Goal: Task Accomplishment & Management: Manage account settings

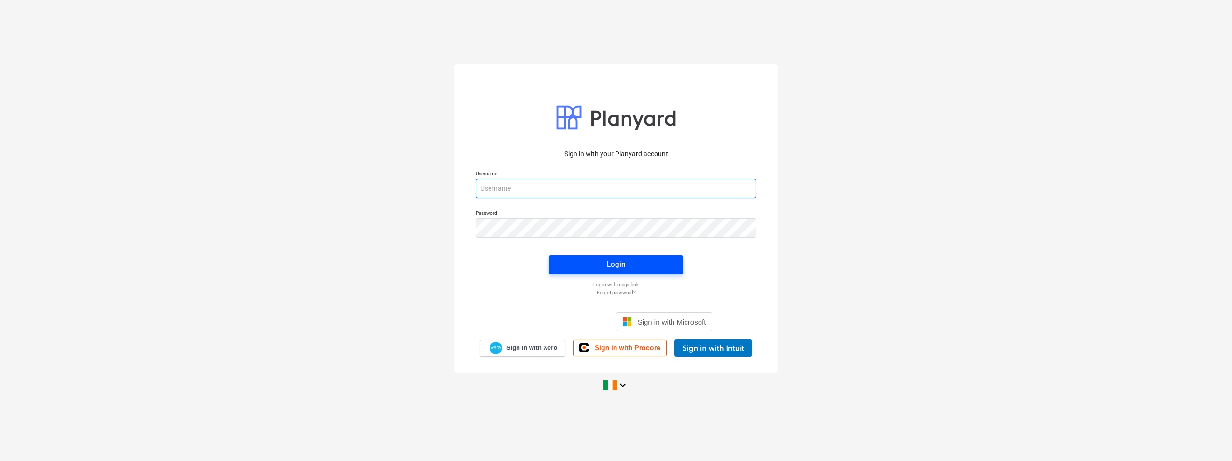
type input "[EMAIL_ADDRESS][DOMAIN_NAME]"
click at [583, 259] on span "Login" at bounding box center [616, 264] width 111 height 13
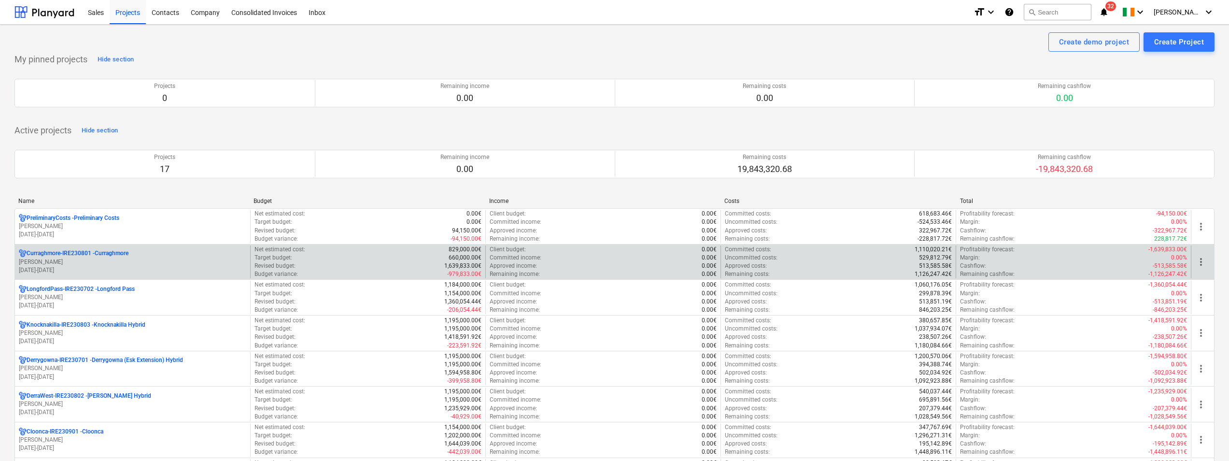
click at [143, 255] on div "Curraghmore-IRE230801 - [GEOGRAPHIC_DATA]" at bounding box center [132, 253] width 227 height 8
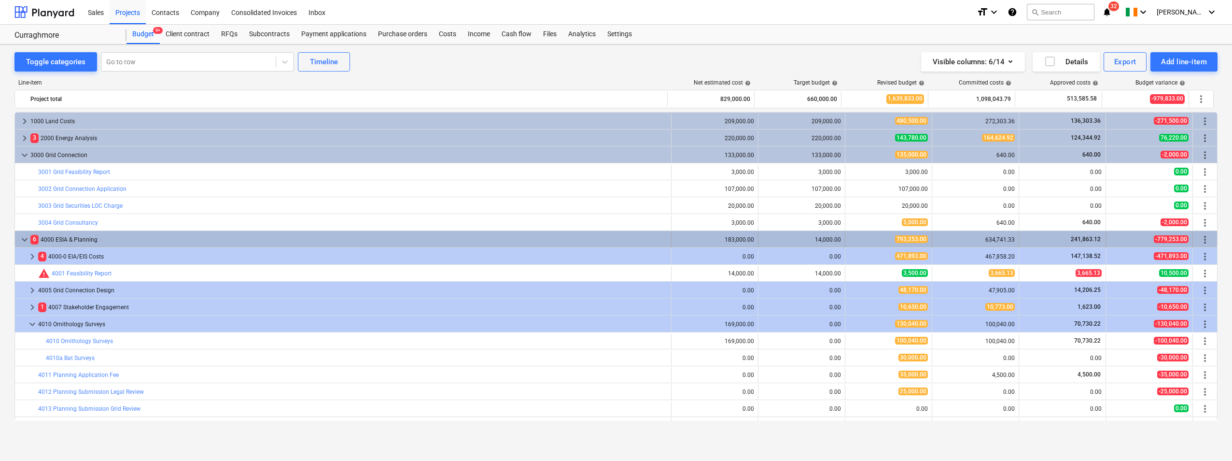
click at [21, 242] on span "keyboard_arrow_down" at bounding box center [25, 240] width 12 height 12
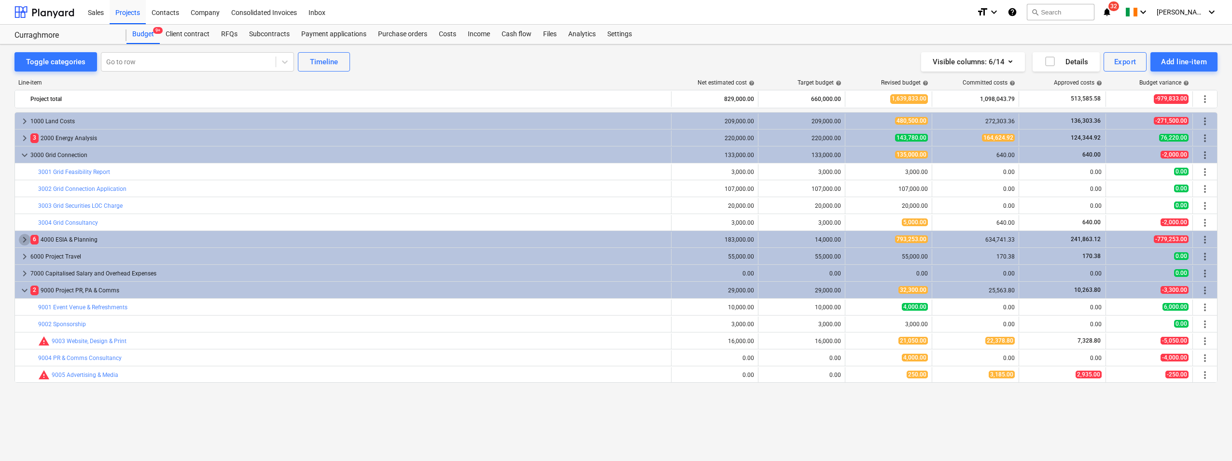
click at [21, 242] on span "keyboard_arrow_right" at bounding box center [25, 240] width 12 height 12
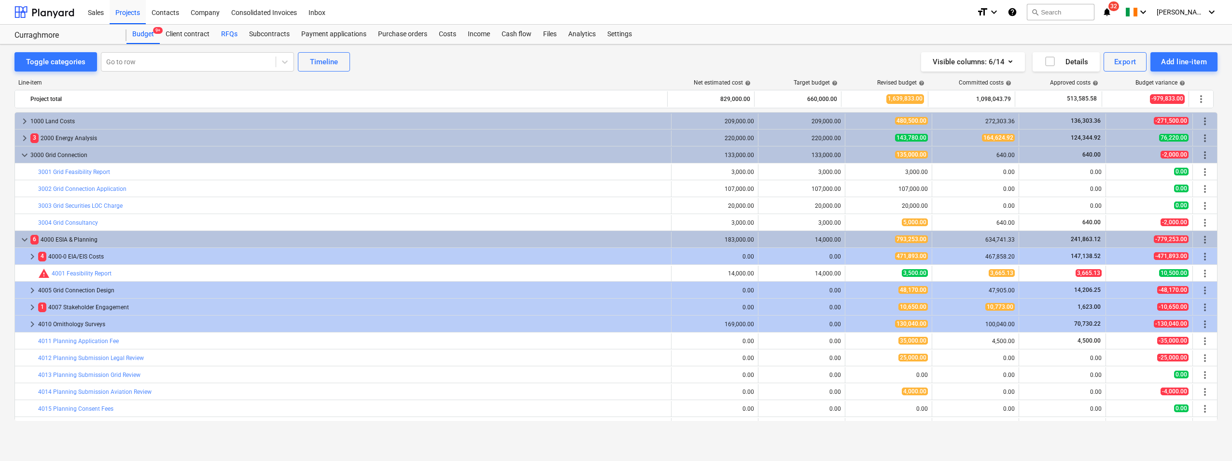
click at [226, 40] on div "RFQs" at bounding box center [229, 34] width 28 height 19
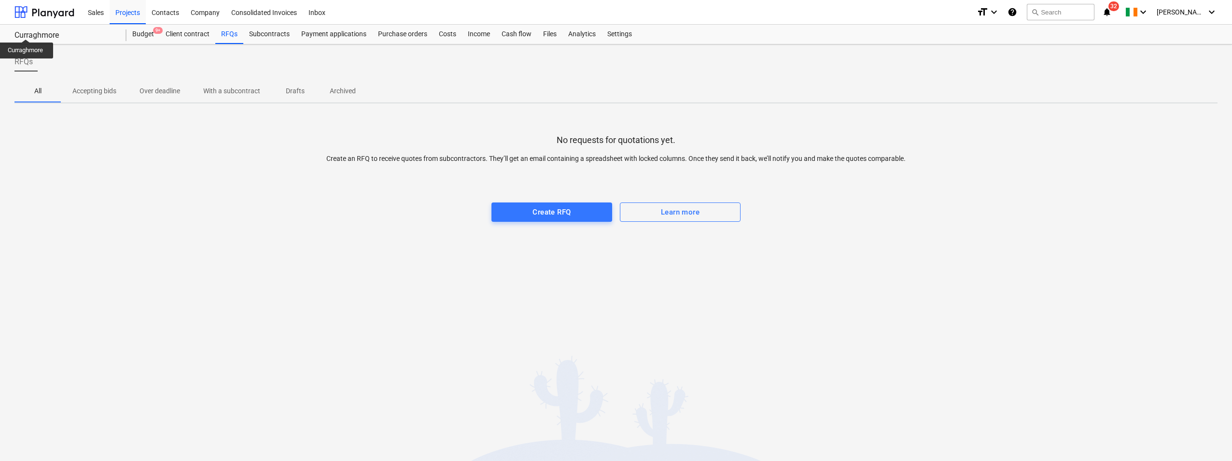
click at [15, 31] on div "Curraghmore" at bounding box center [64, 35] width 100 height 10
click at [127, 11] on div "Projects" at bounding box center [128, 12] width 36 height 25
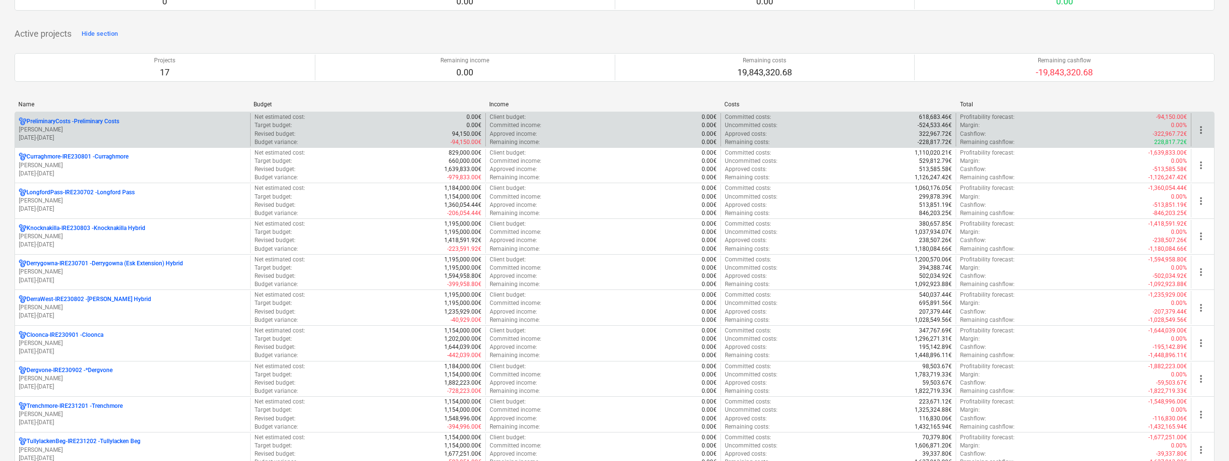
scroll to position [193, 0]
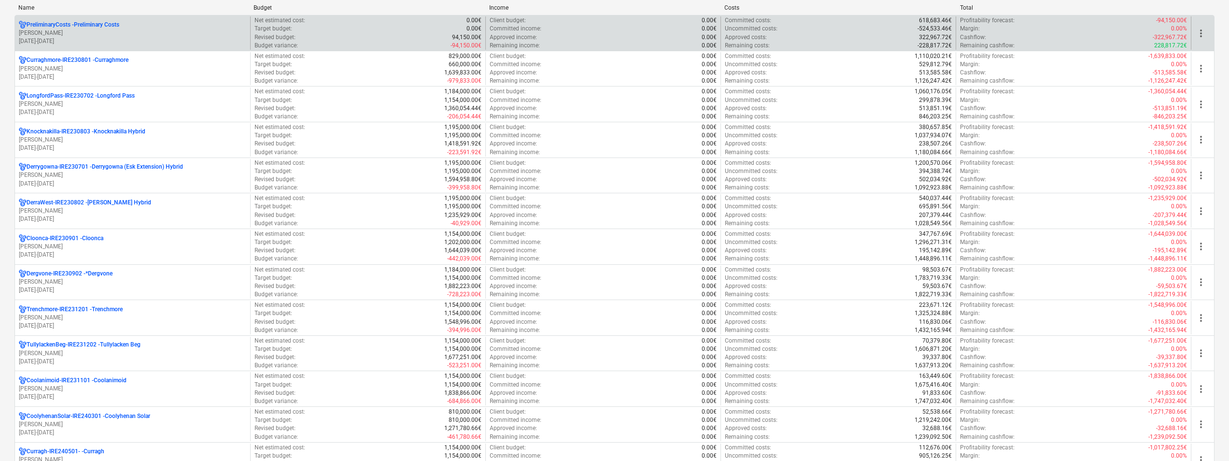
click at [104, 238] on div "Cloonca-IRE230901 - Cloonca" at bounding box center [132, 238] width 227 height 8
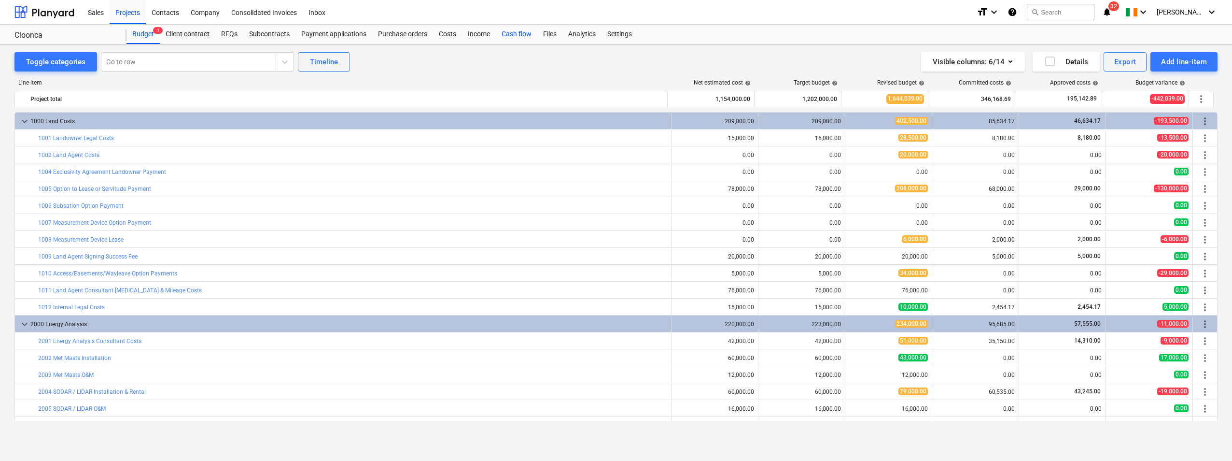
click at [512, 39] on div "Cash flow" at bounding box center [517, 34] width 42 height 19
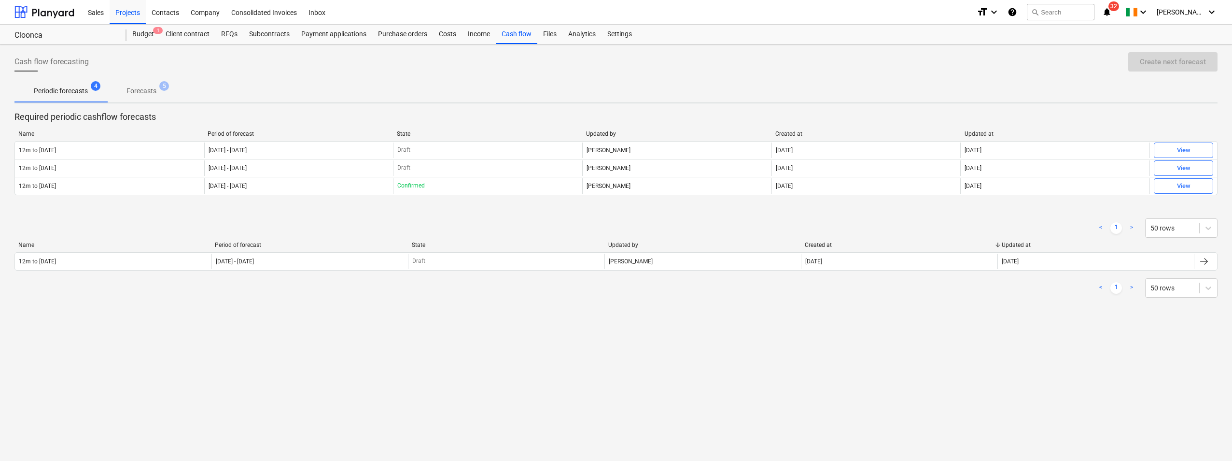
click at [155, 81] on button "Forecasts 5" at bounding box center [141, 90] width 69 height 23
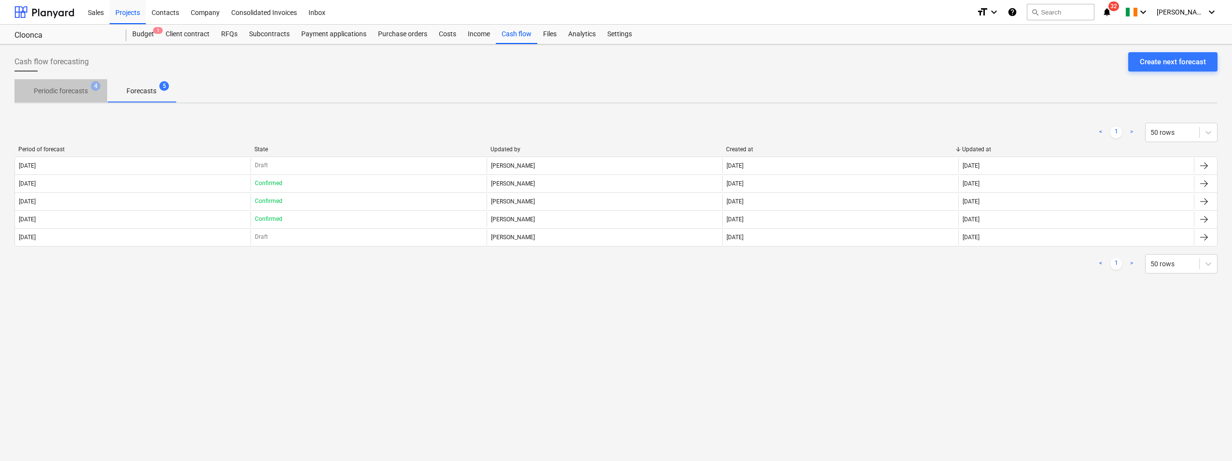
click at [74, 92] on p "Periodic forecasts" at bounding box center [61, 91] width 54 height 10
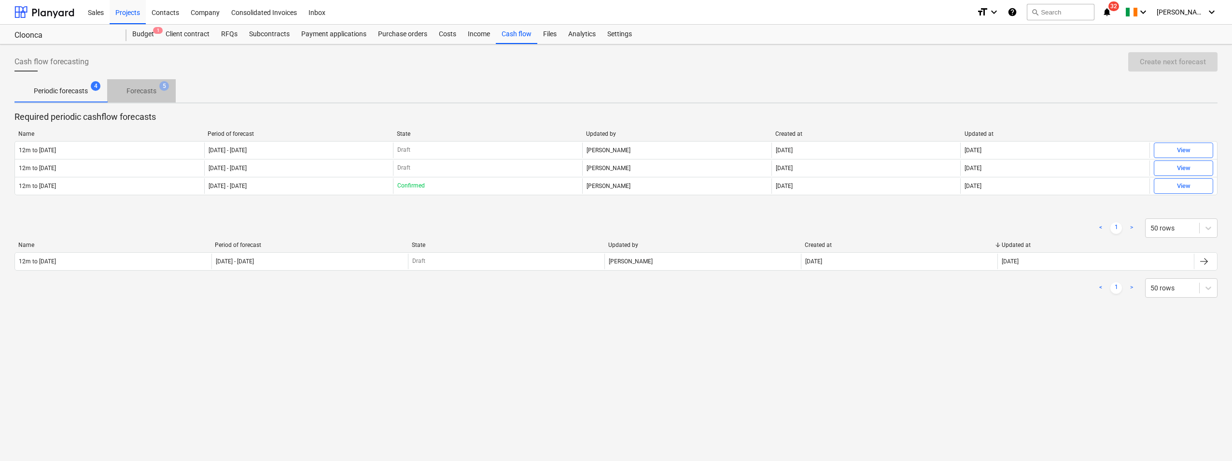
click at [161, 81] on button "Forecasts 5" at bounding box center [141, 90] width 69 height 23
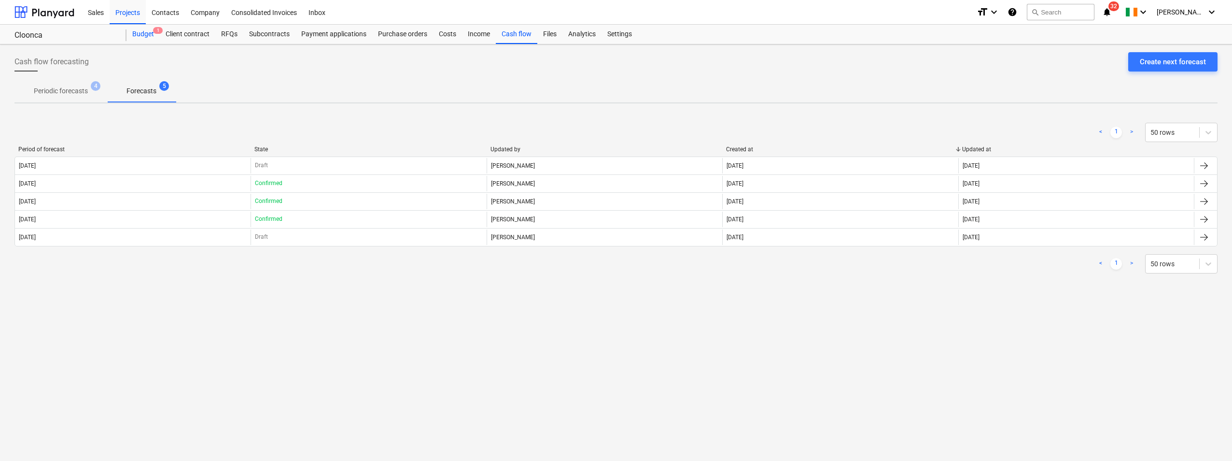
click at [150, 38] on div "Budget 1" at bounding box center [143, 34] width 33 height 19
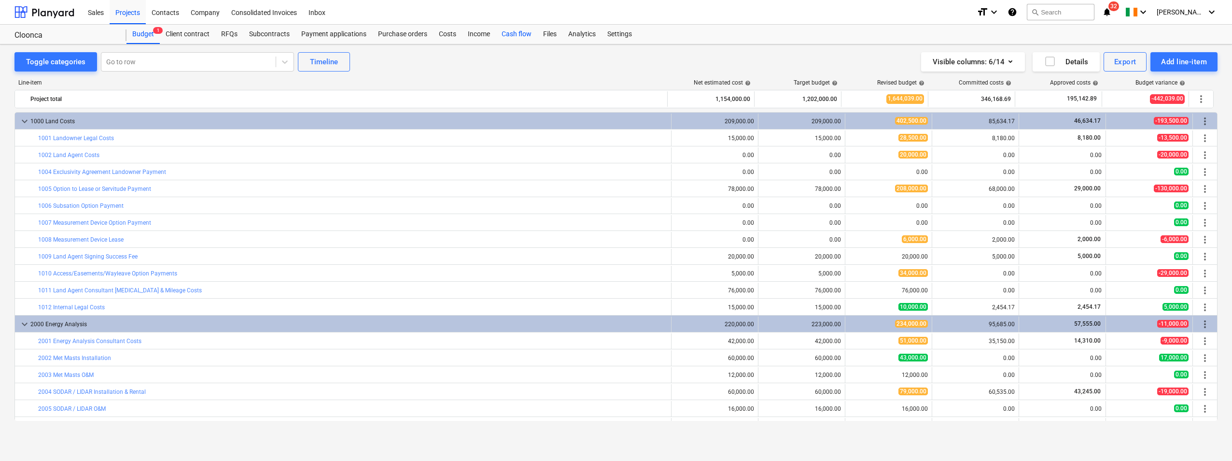
click at [508, 28] on div "Cash flow" at bounding box center [517, 34] width 42 height 19
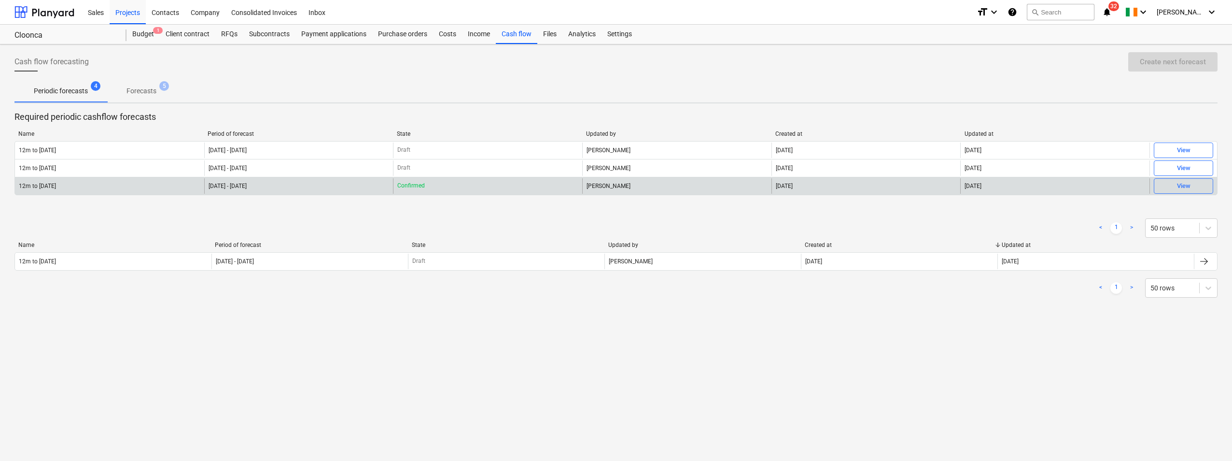
click at [289, 181] on div "[DATE] - [DATE]" at bounding box center [298, 185] width 189 height 15
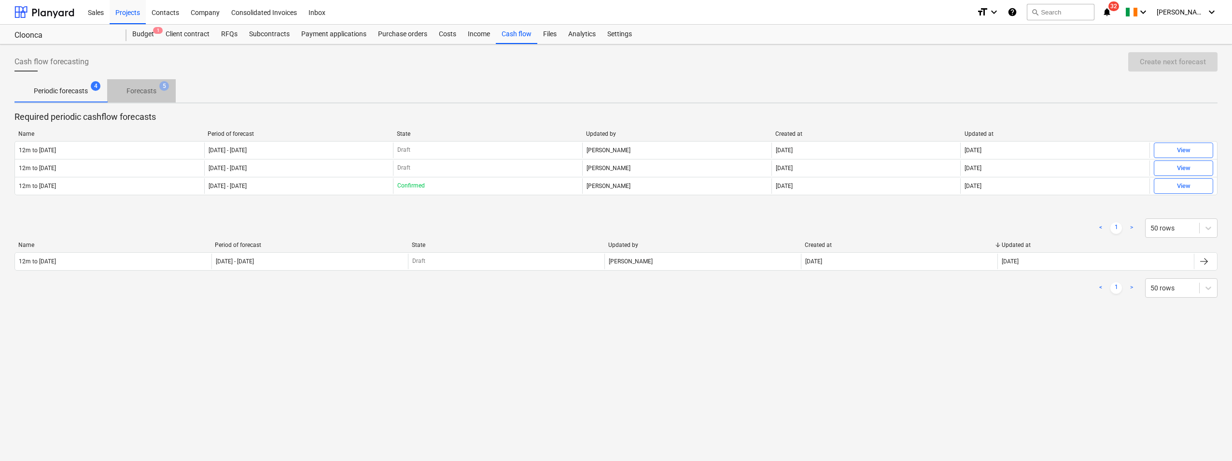
click at [145, 90] on p "Forecasts" at bounding box center [142, 91] width 30 height 10
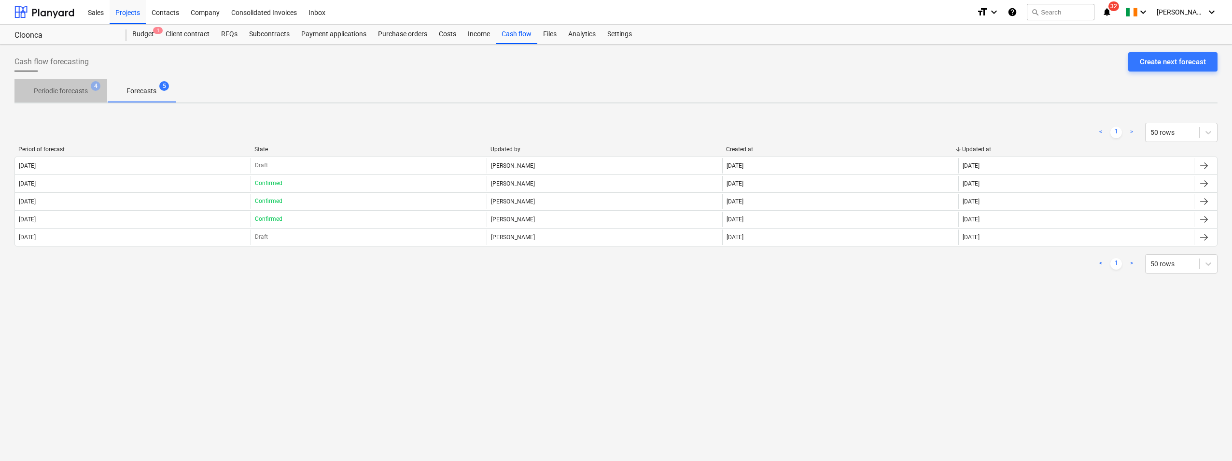
click at [46, 89] on p "Periodic forecasts" at bounding box center [61, 91] width 54 height 10
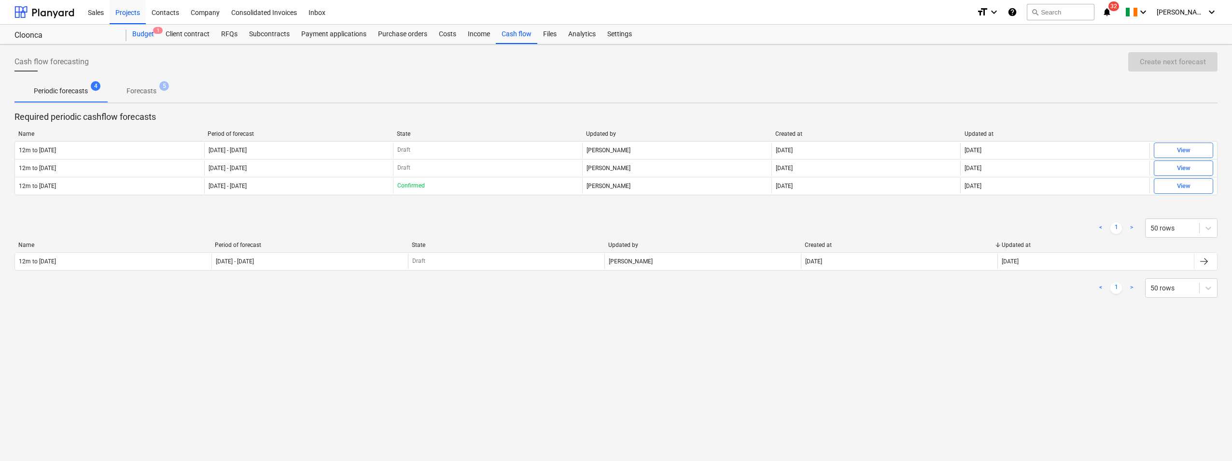
click at [146, 32] on div "Budget 1" at bounding box center [143, 34] width 33 height 19
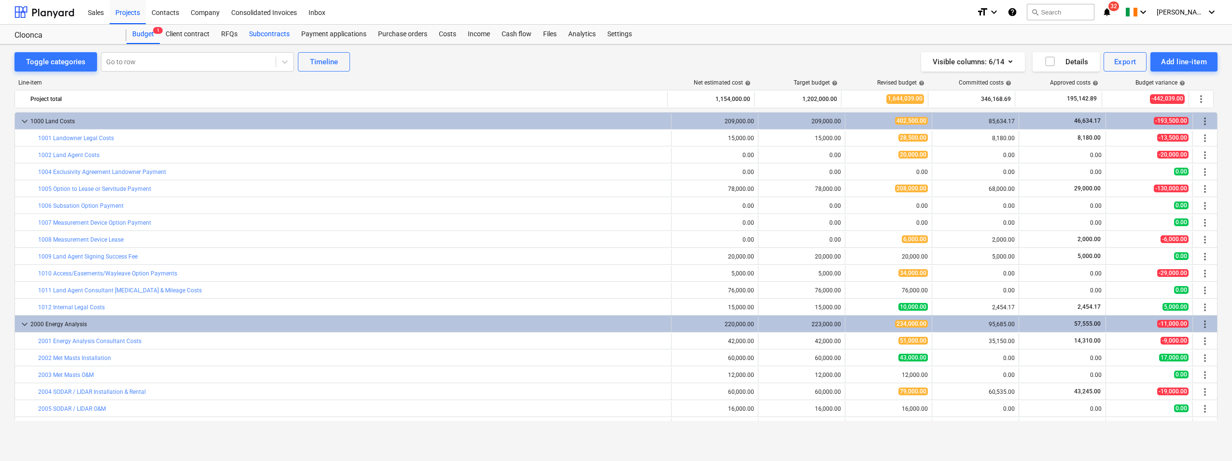
click at [287, 32] on div "Subcontracts" at bounding box center [269, 34] width 52 height 19
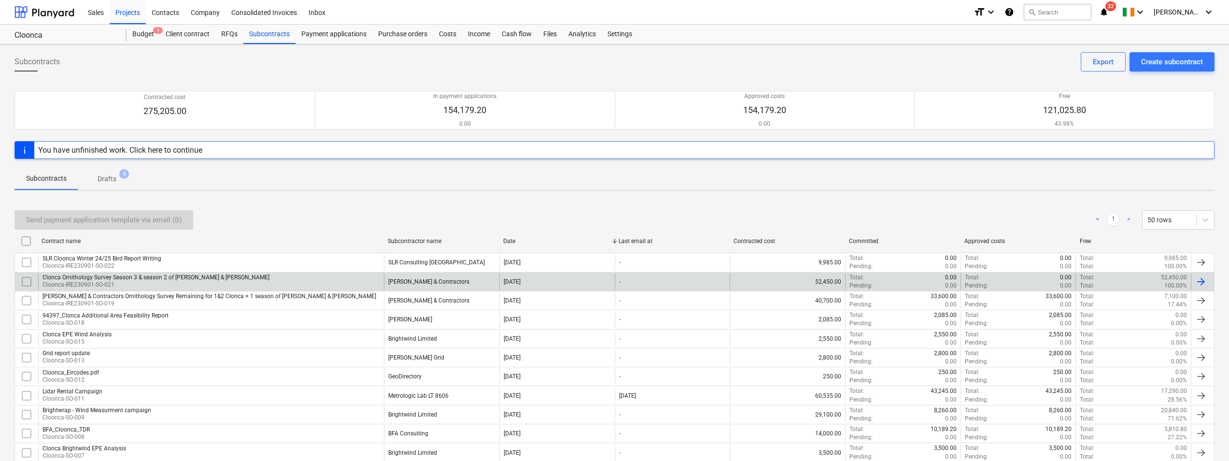
click at [452, 279] on div "[PERSON_NAME] & Contractors" at bounding box center [428, 281] width 81 height 7
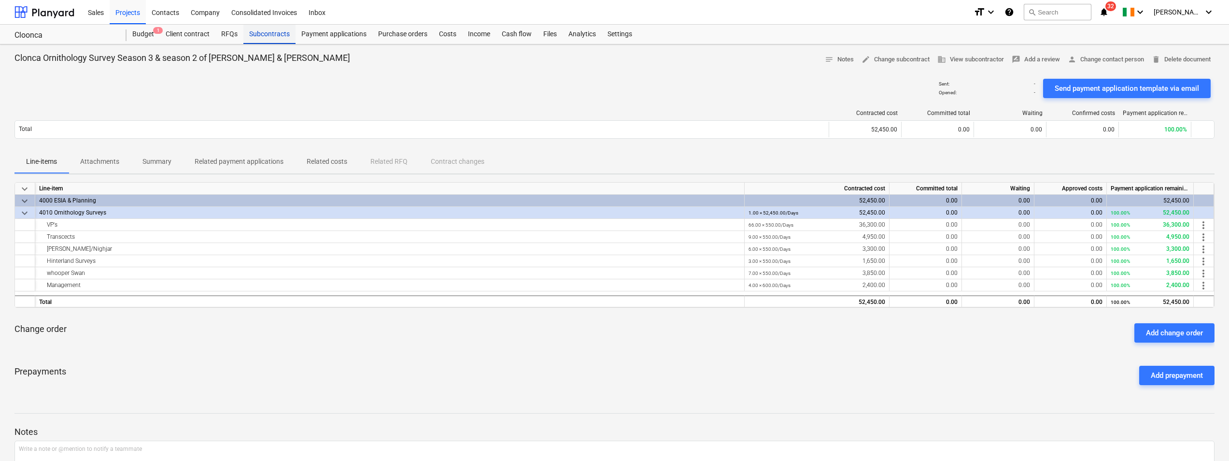
click at [273, 26] on div "Subcontracts" at bounding box center [269, 34] width 52 height 19
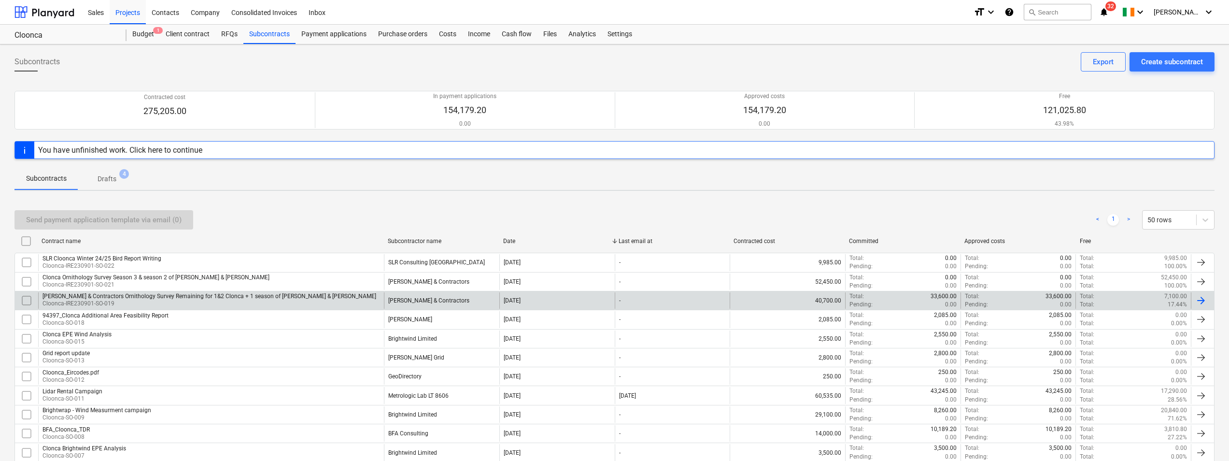
click at [295, 304] on p "Cloonca-IRE230901-SO-019" at bounding box center [209, 303] width 334 height 8
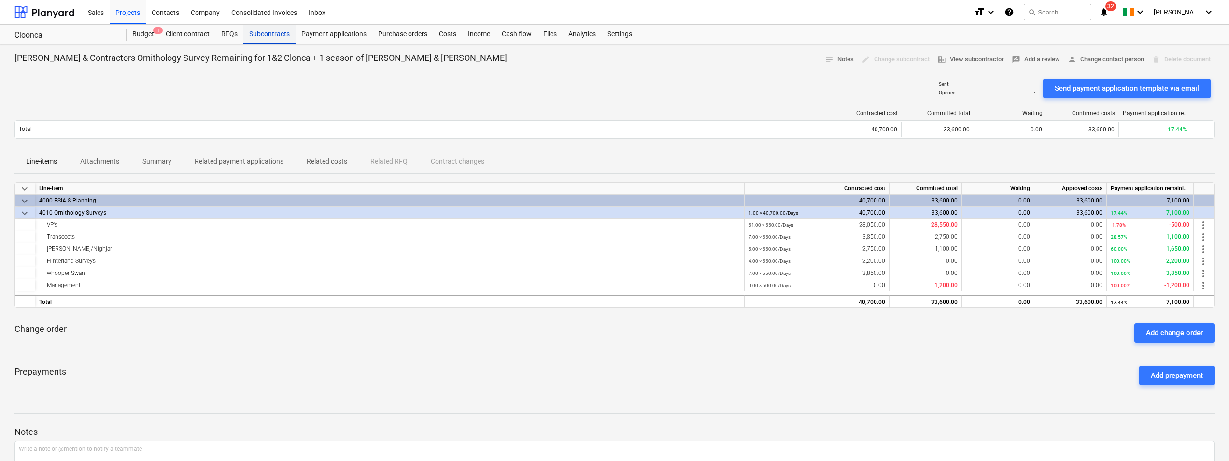
click at [269, 33] on div "Subcontracts" at bounding box center [269, 34] width 52 height 19
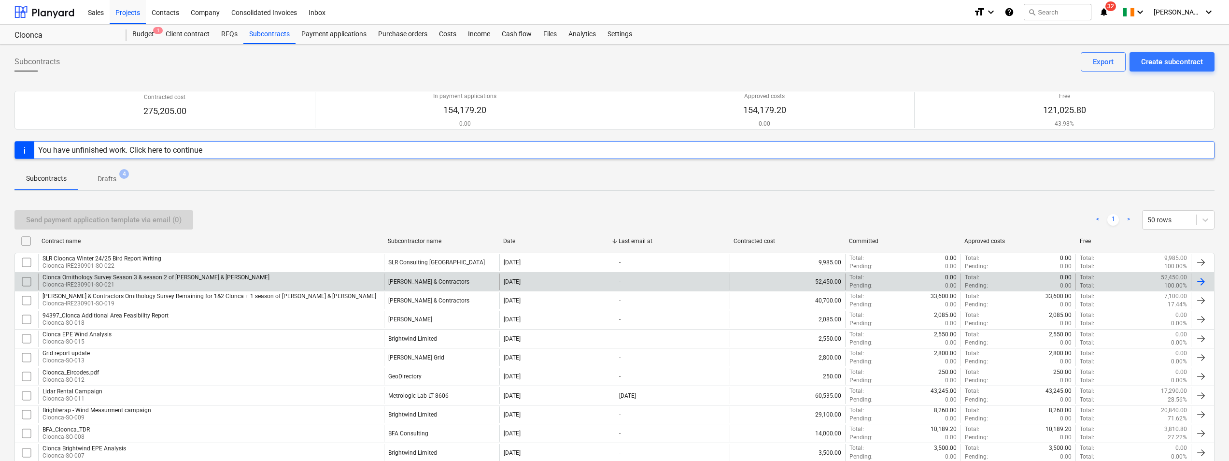
click at [339, 283] on div "Clonca Ornithology Survey Season 3 & season 2 of [PERSON_NAME] & Liscoffy Cloon…" at bounding box center [211, 281] width 346 height 16
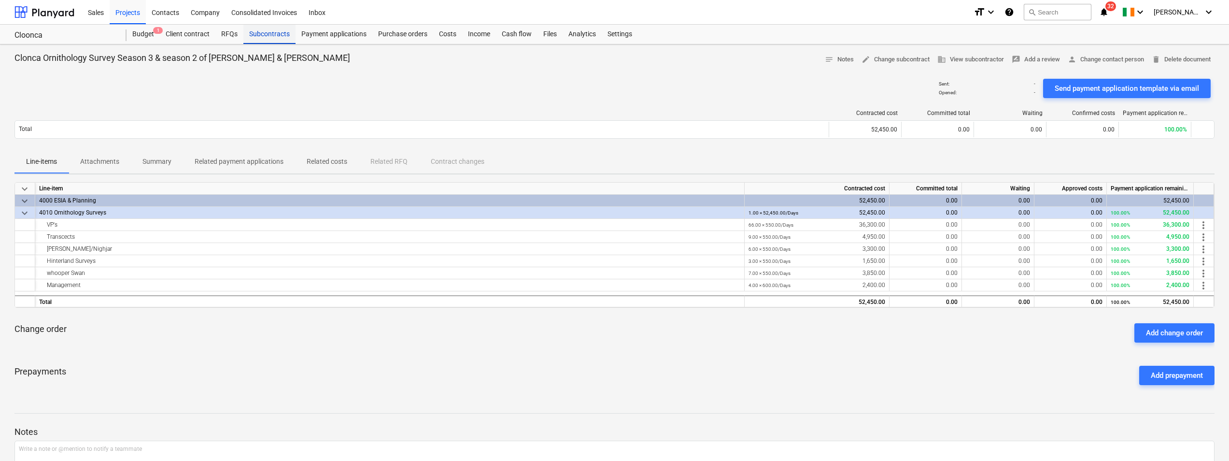
click at [280, 36] on div "Subcontracts" at bounding box center [269, 34] width 52 height 19
